Goal: Find specific page/section

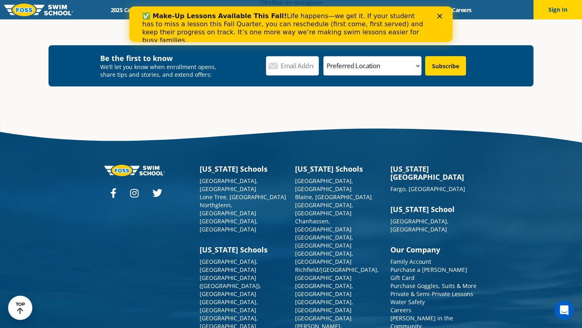
scroll to position [2919, 0]
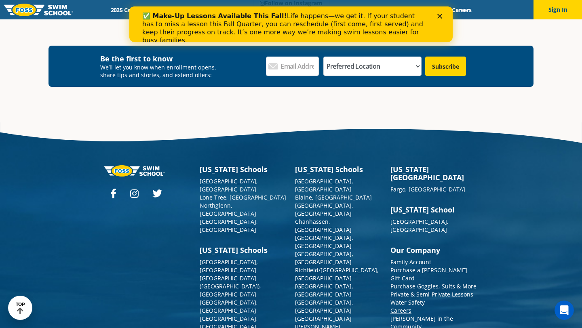
click at [405, 307] on link "Careers" at bounding box center [400, 311] width 21 height 8
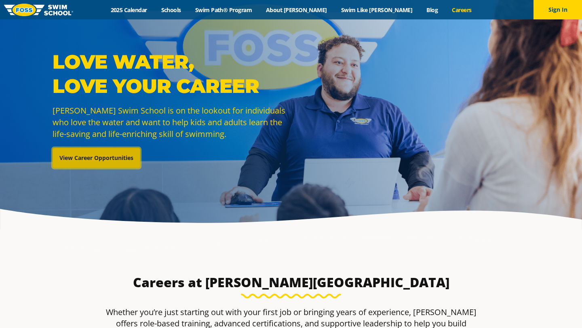
click at [109, 154] on link "View Career Opportunities" at bounding box center [97, 158] width 88 height 20
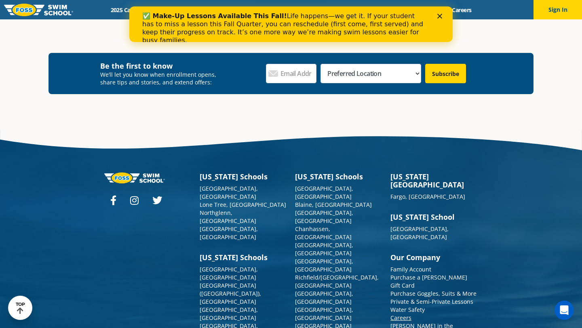
click at [399, 314] on link "Careers" at bounding box center [400, 318] width 21 height 8
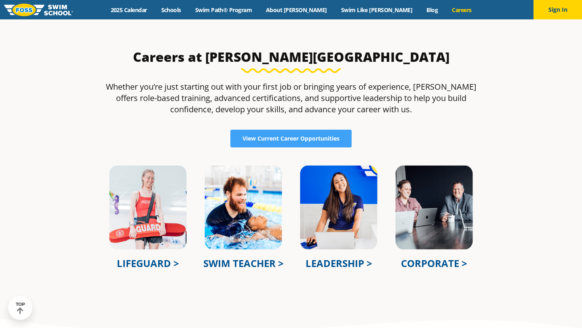
scroll to position [224, 0]
